Goal: Book appointment/travel/reservation

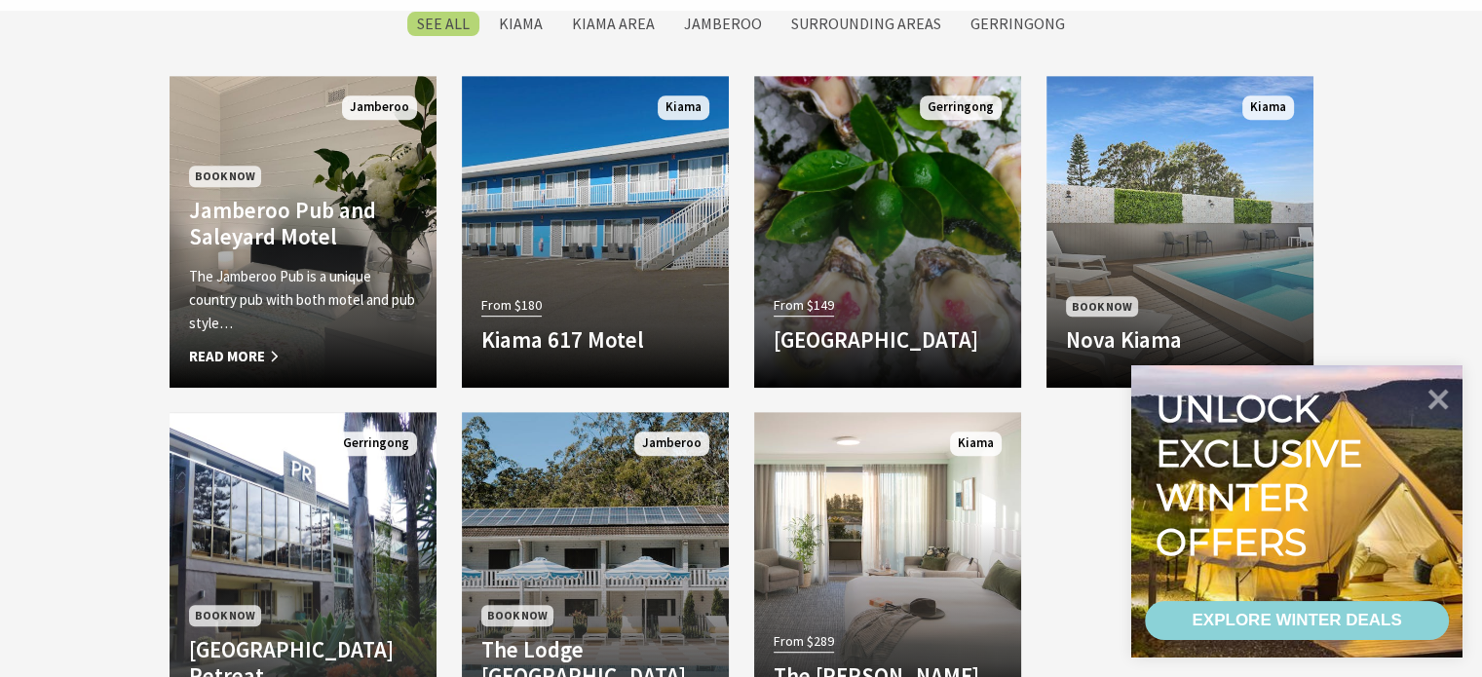
scroll to position [900, 0]
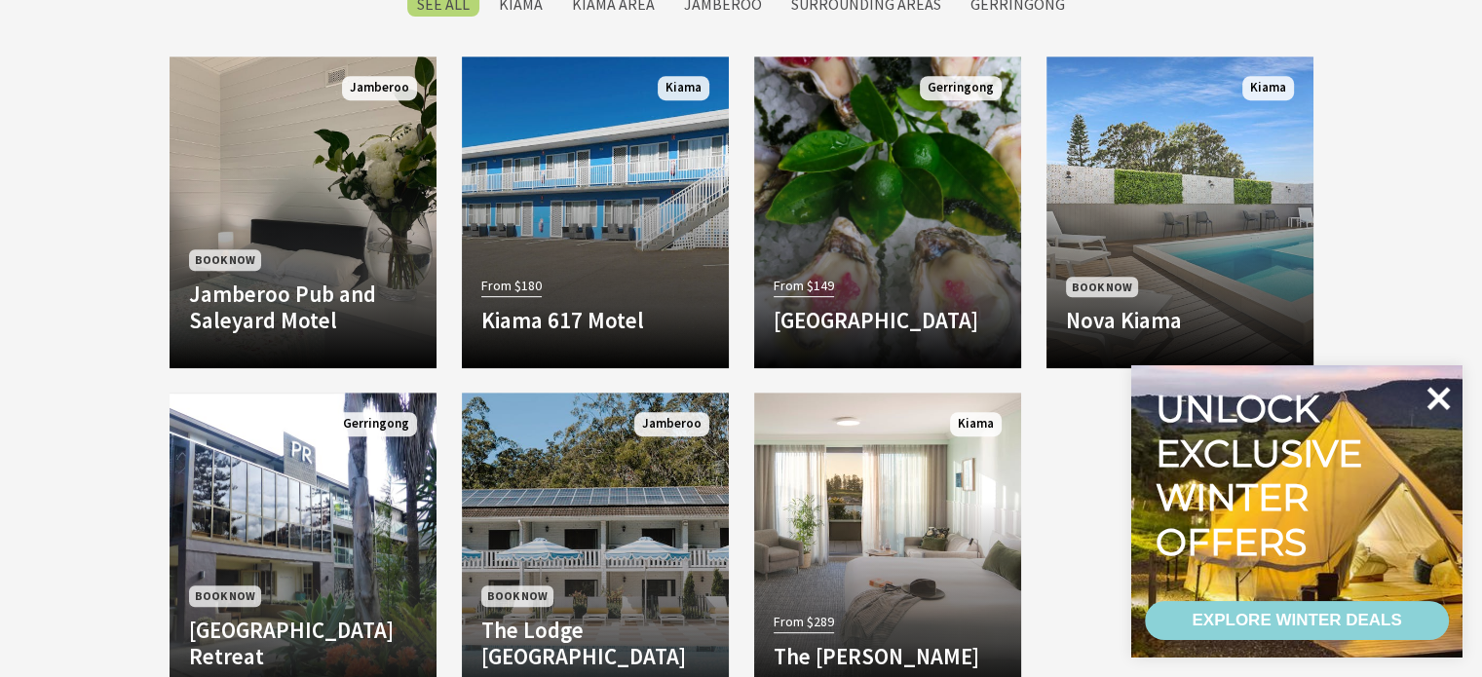
click at [1430, 389] on icon at bounding box center [1438, 398] width 23 height 23
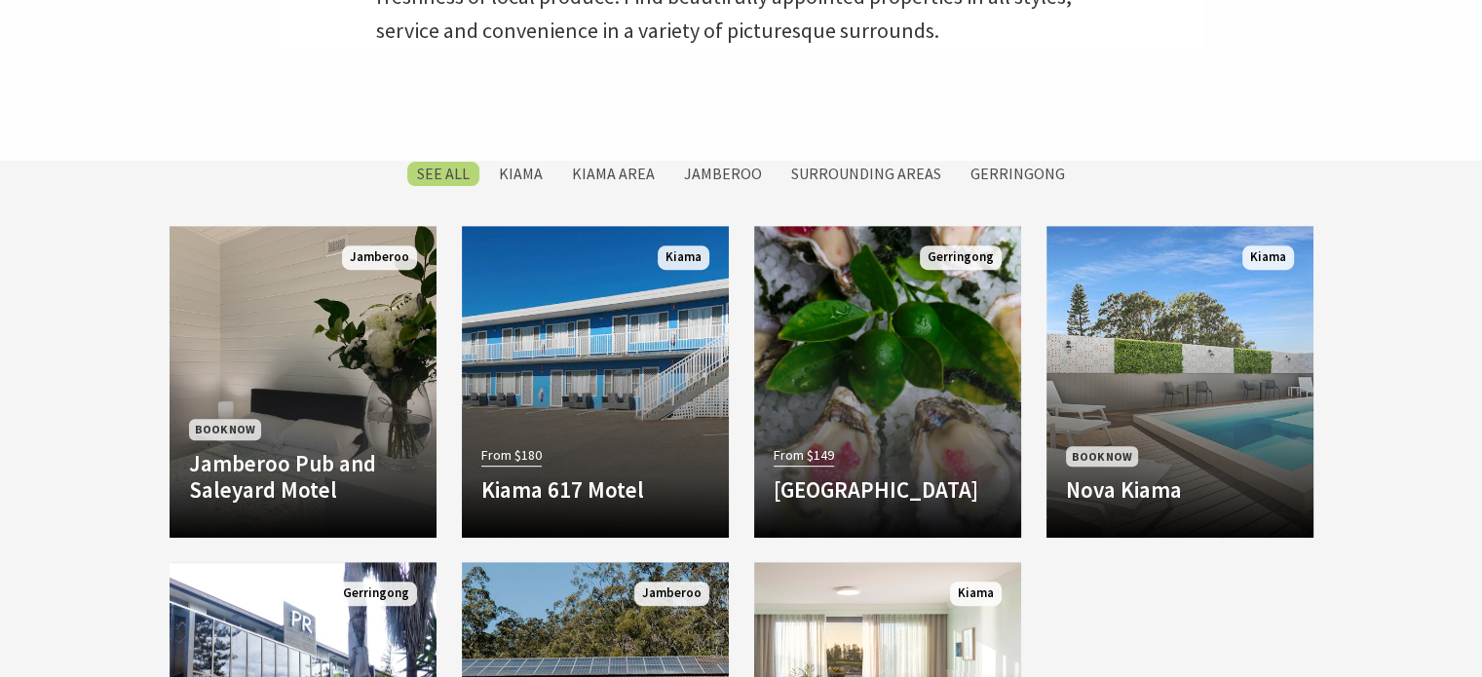
scroll to position [682, 0]
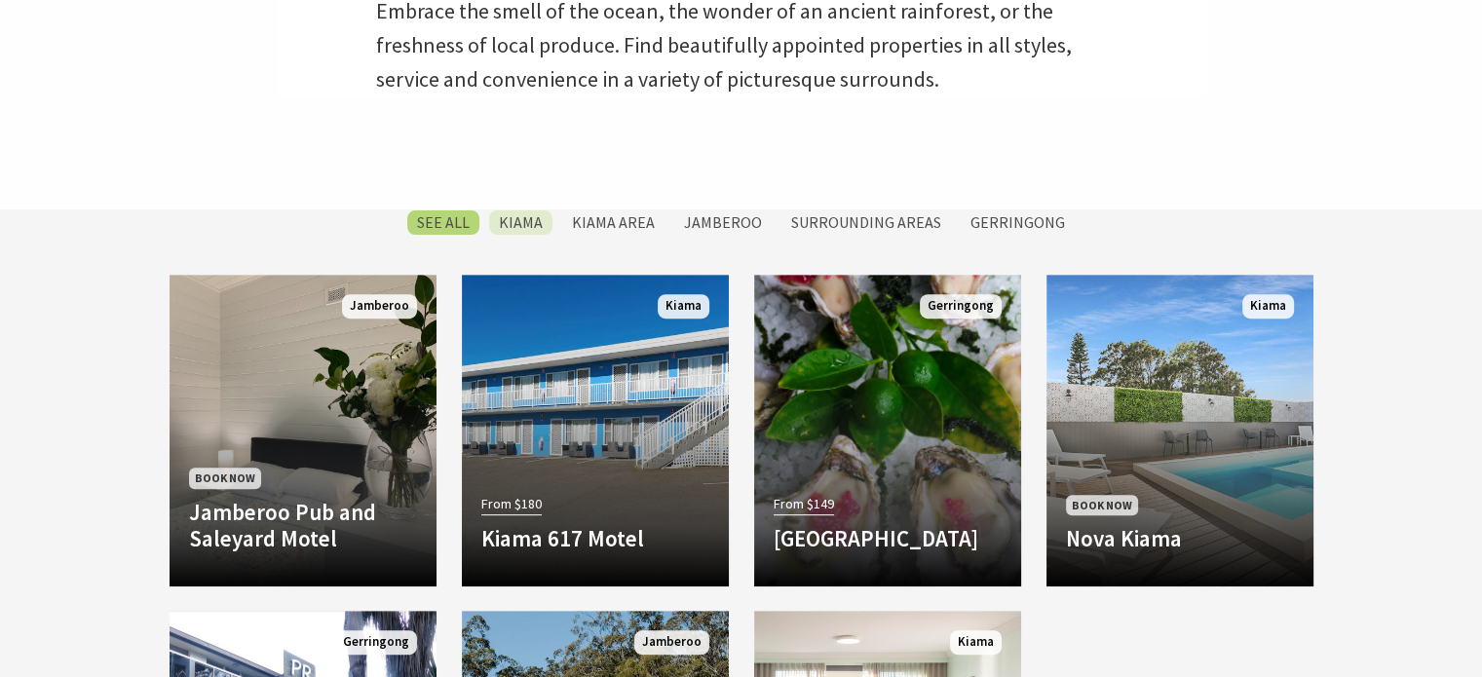
click at [534, 221] on label "Kiama" at bounding box center [520, 222] width 63 height 24
click at [0, 0] on input "Kiama" at bounding box center [0, 0] width 0 height 0
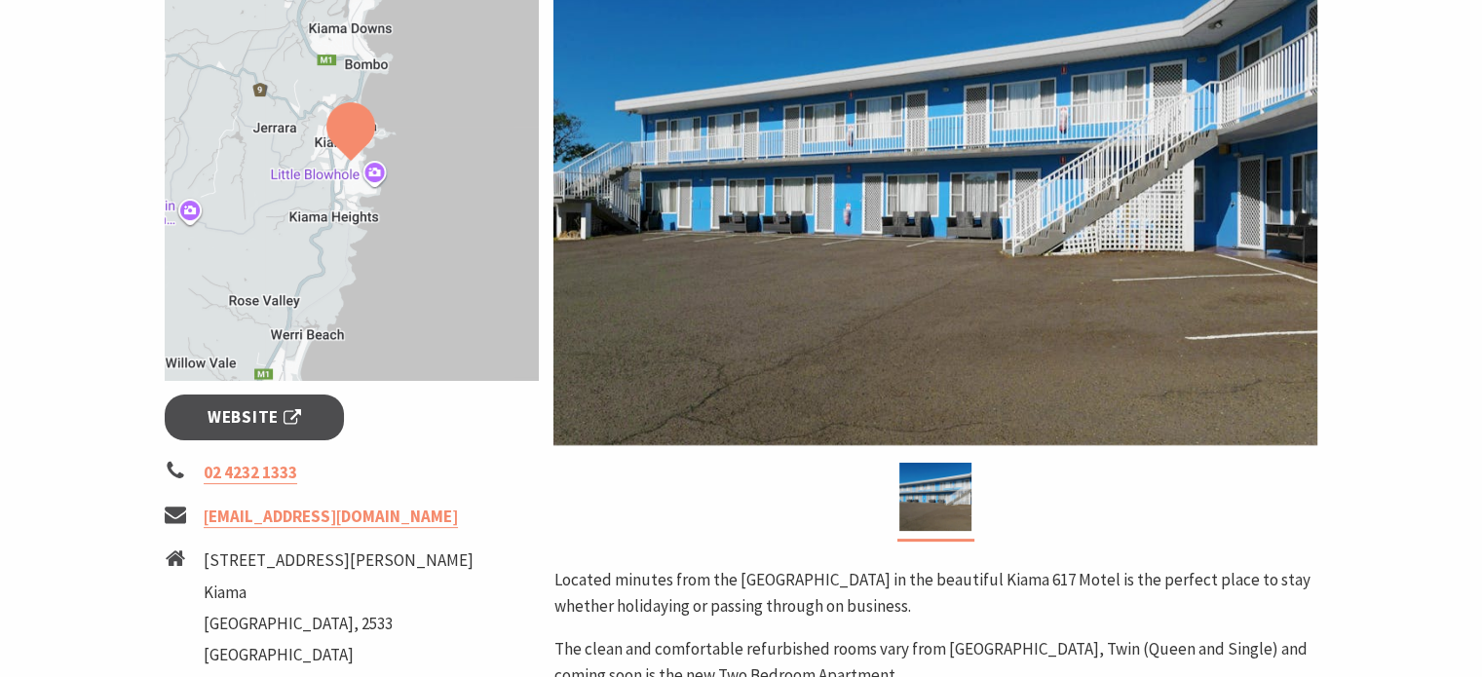
scroll to position [420, 0]
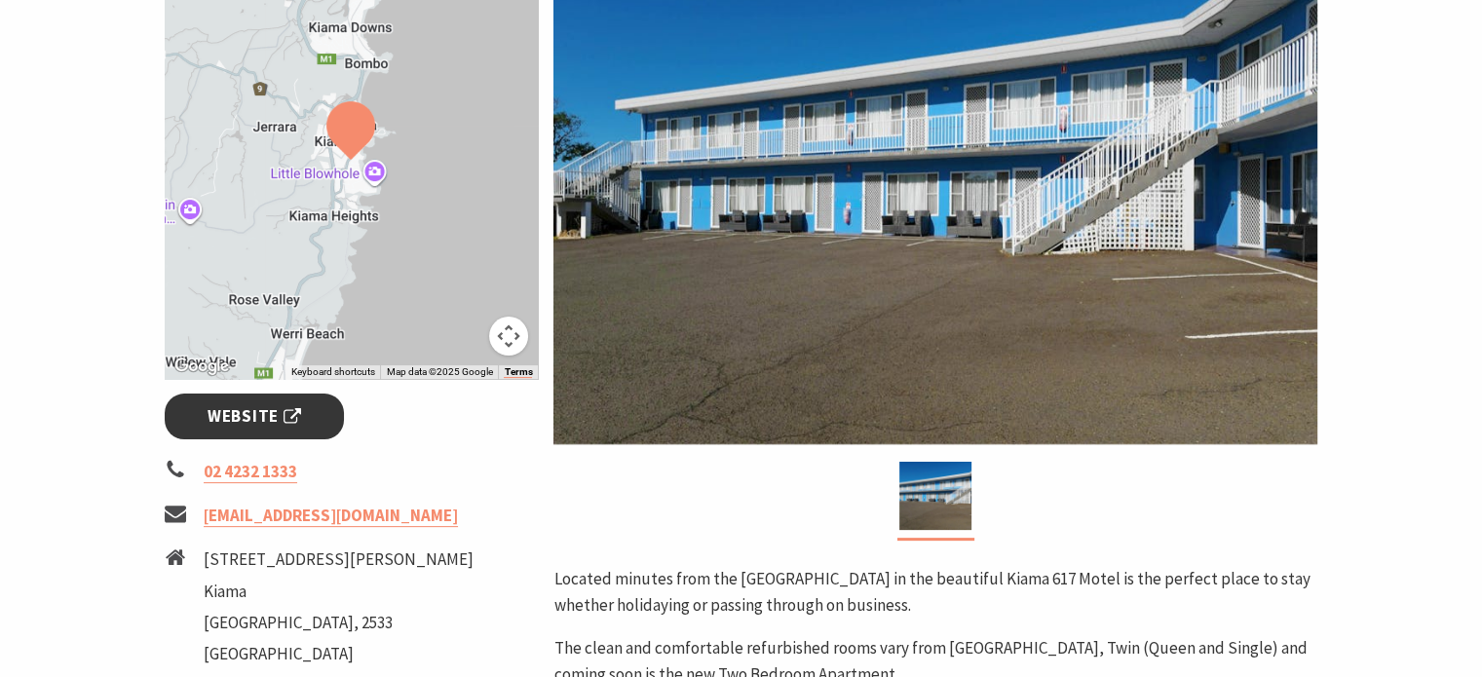
click at [275, 400] on link "Website" at bounding box center [255, 417] width 180 height 46
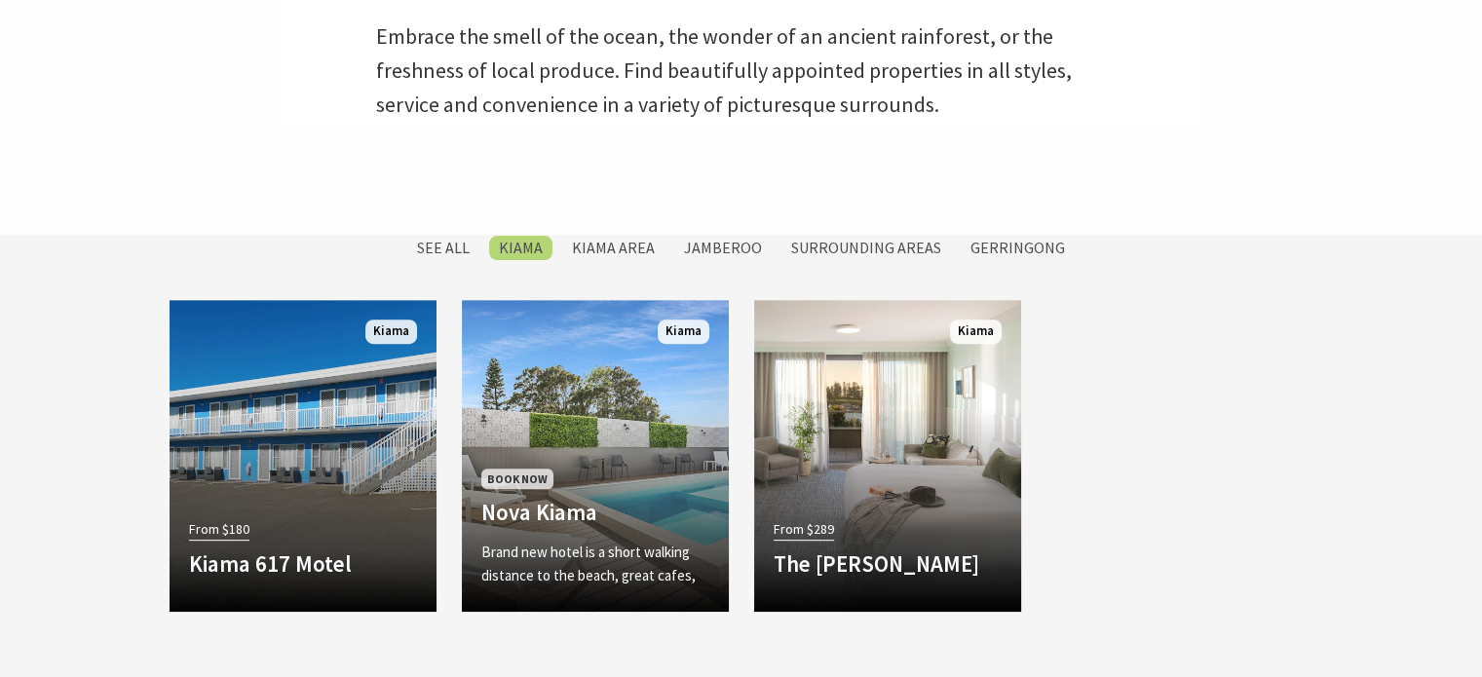
scroll to position [654, 0]
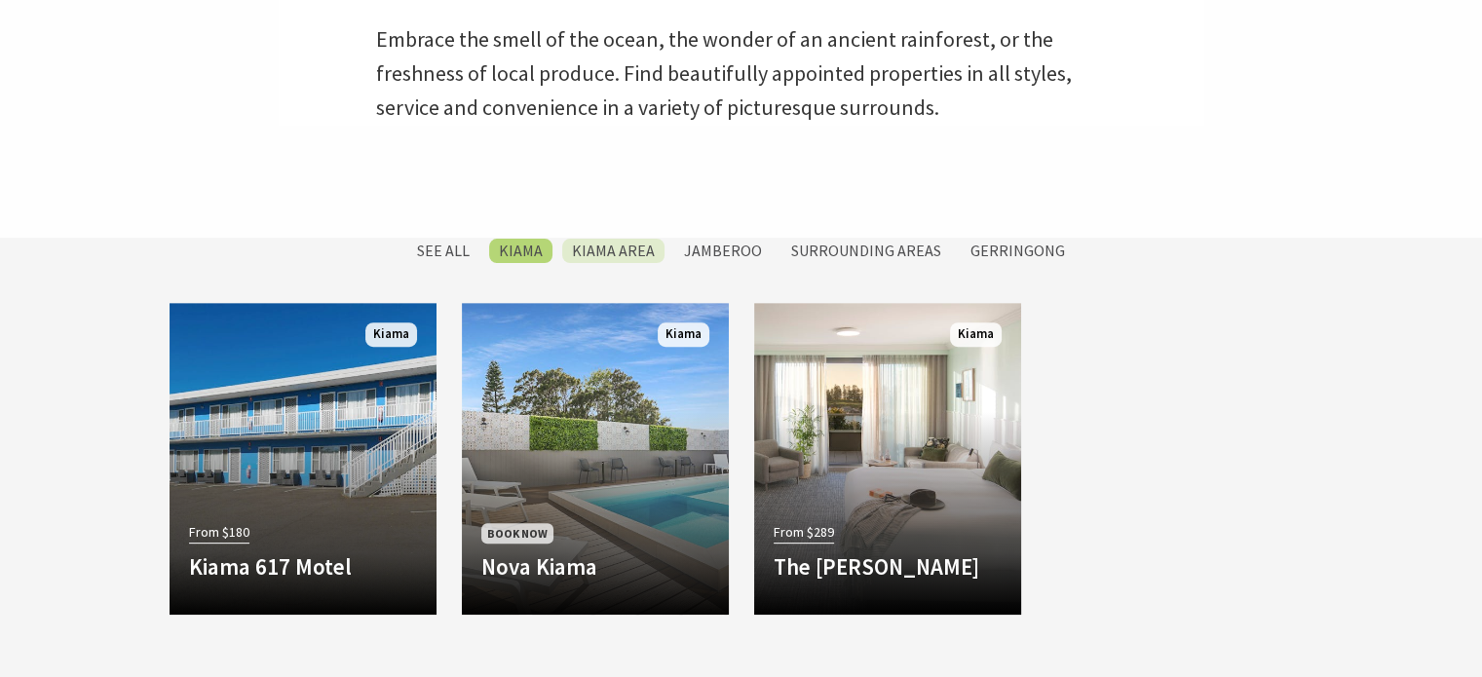
click at [634, 244] on label "Kiama Area" at bounding box center [613, 251] width 102 height 24
click at [0, 0] on input "Kiama Area" at bounding box center [0, 0] width 0 height 0
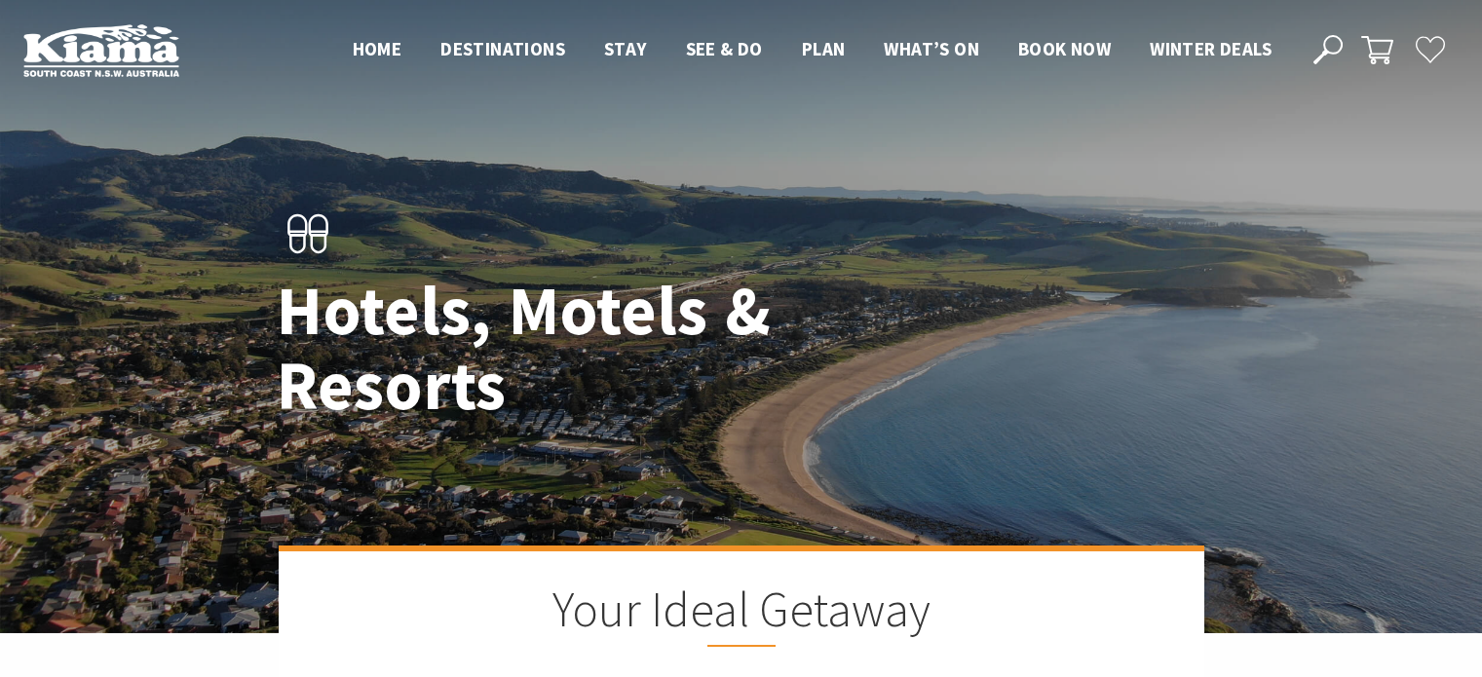
scroll to position [891, 0]
